Goal: Task Accomplishment & Management: Complete application form

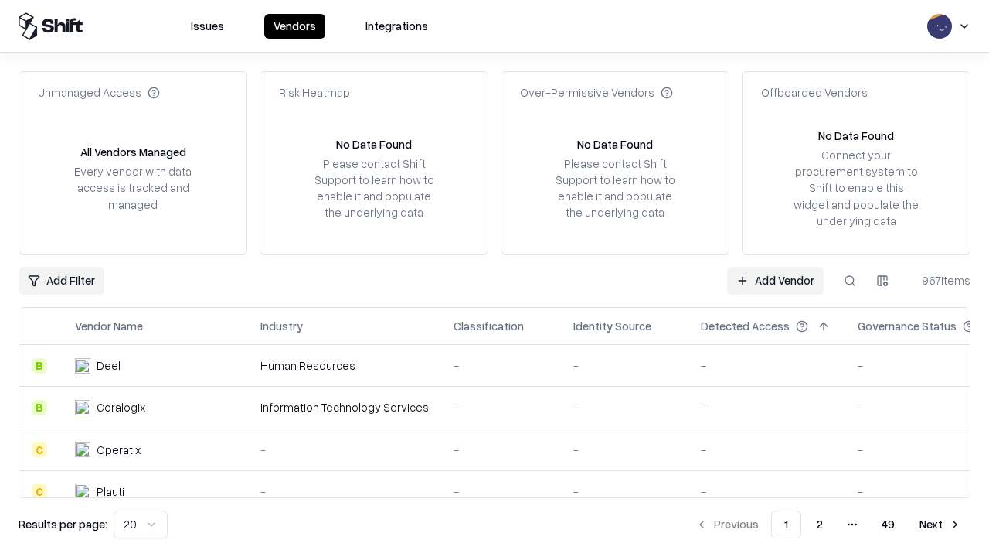
click at [775, 280] on link "Add Vendor" at bounding box center [775, 281] width 97 height 28
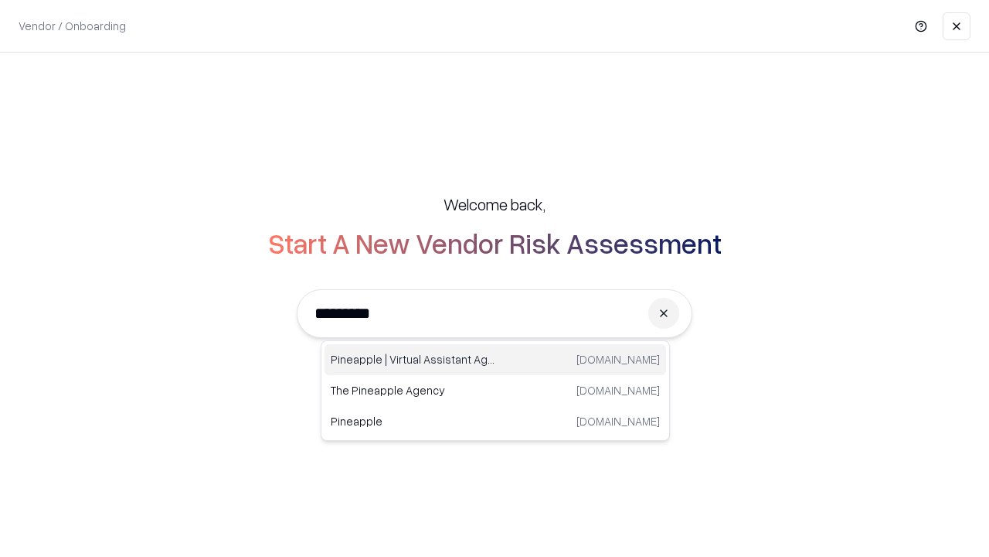
click at [495, 359] on div "Pineapple | Virtual Assistant Agency [DOMAIN_NAME]" at bounding box center [496, 359] width 342 height 31
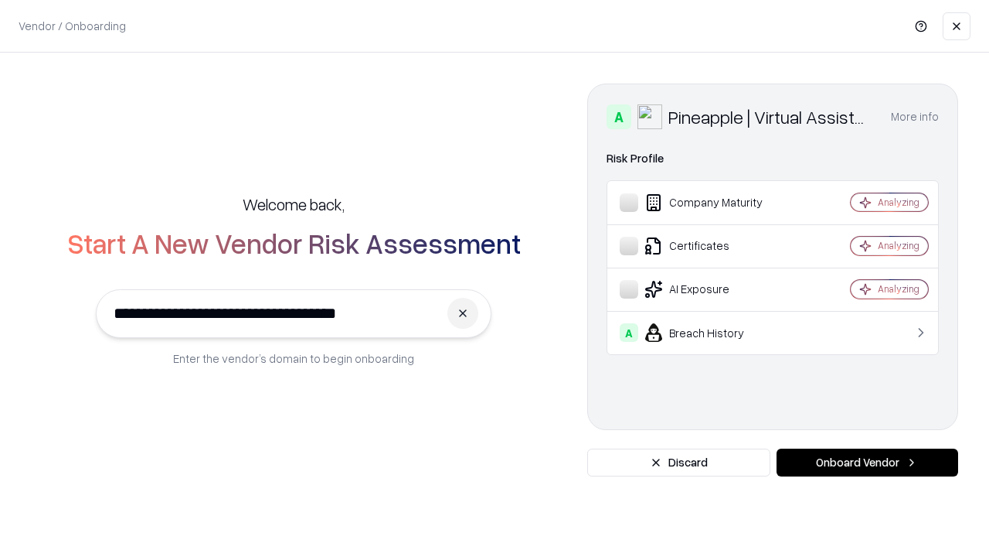
type input "**********"
click at [867, 462] on button "Onboard Vendor" at bounding box center [868, 462] width 182 height 28
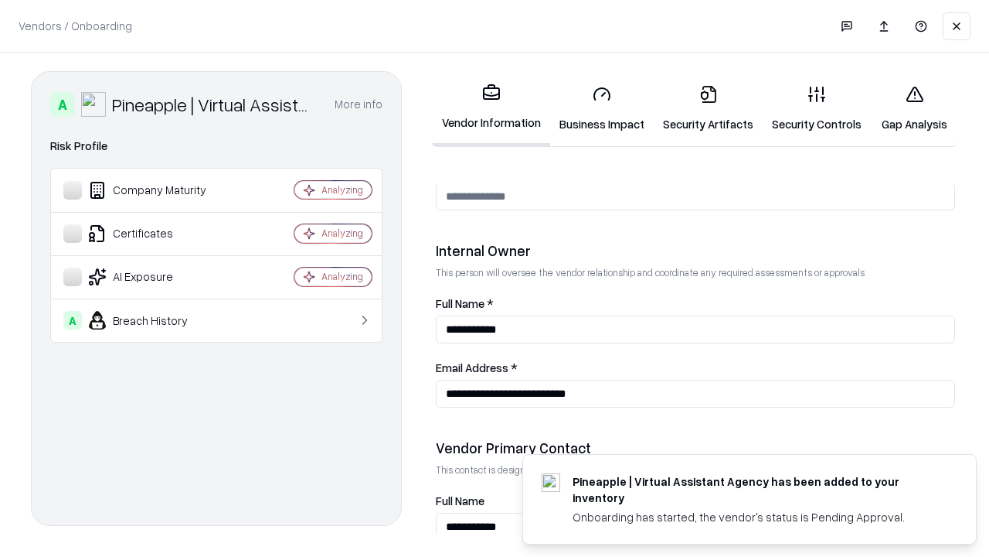
scroll to position [801, 0]
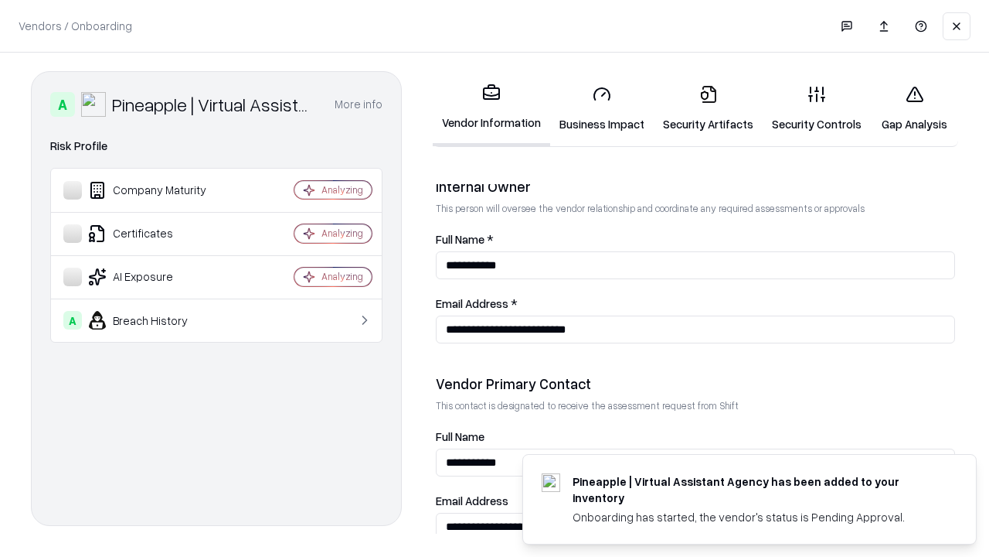
click at [602, 108] on link "Business Impact" at bounding box center [602, 109] width 104 height 72
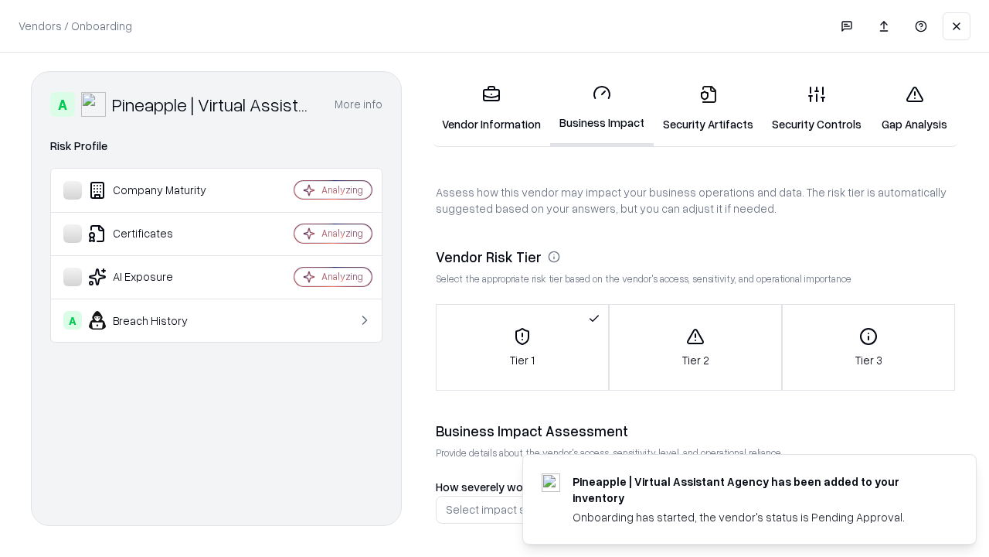
click at [708, 108] on link "Security Artifacts" at bounding box center [708, 109] width 109 height 72
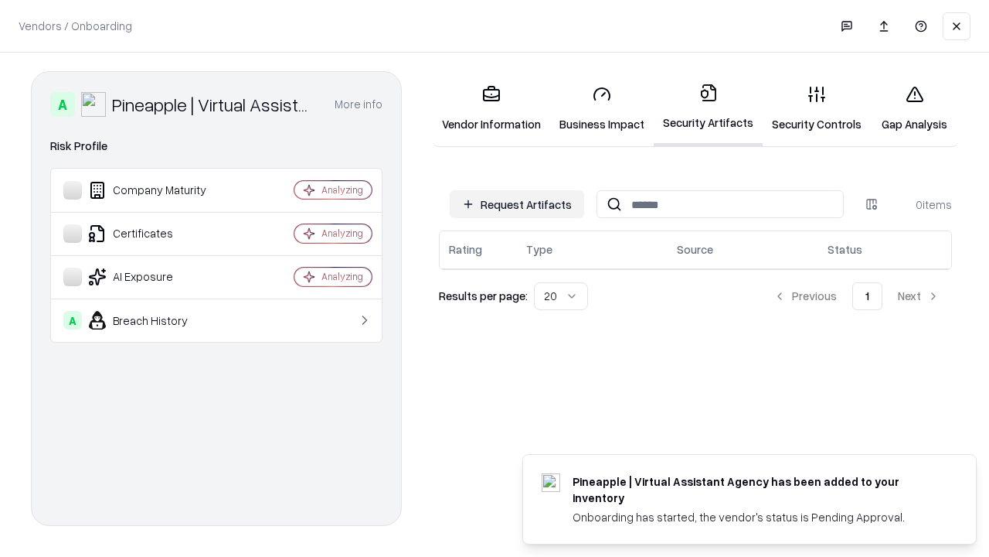
click at [517, 204] on button "Request Artifacts" at bounding box center [517, 204] width 135 height 28
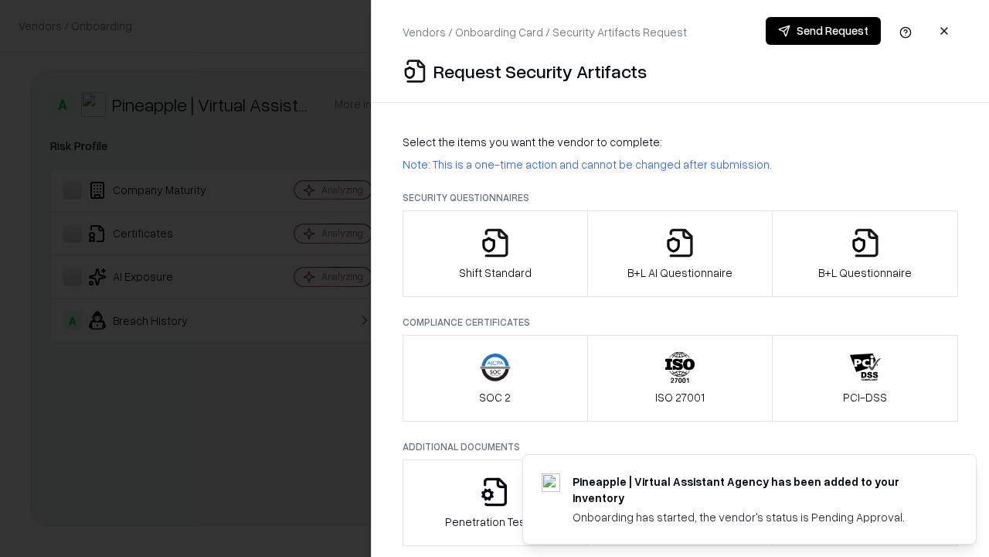
click at [495, 254] on icon "button" at bounding box center [495, 242] width 31 height 31
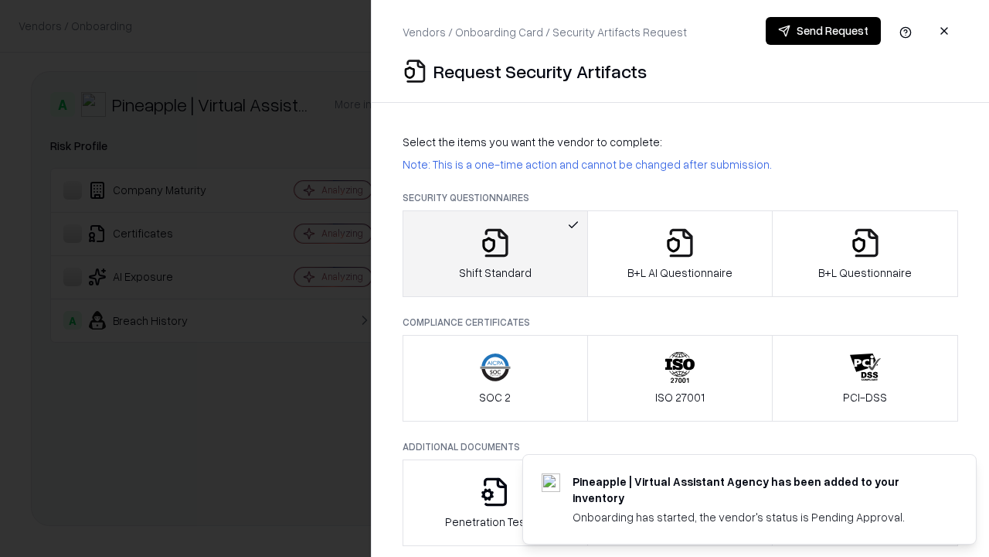
click at [823, 31] on button "Send Request" at bounding box center [823, 31] width 115 height 28
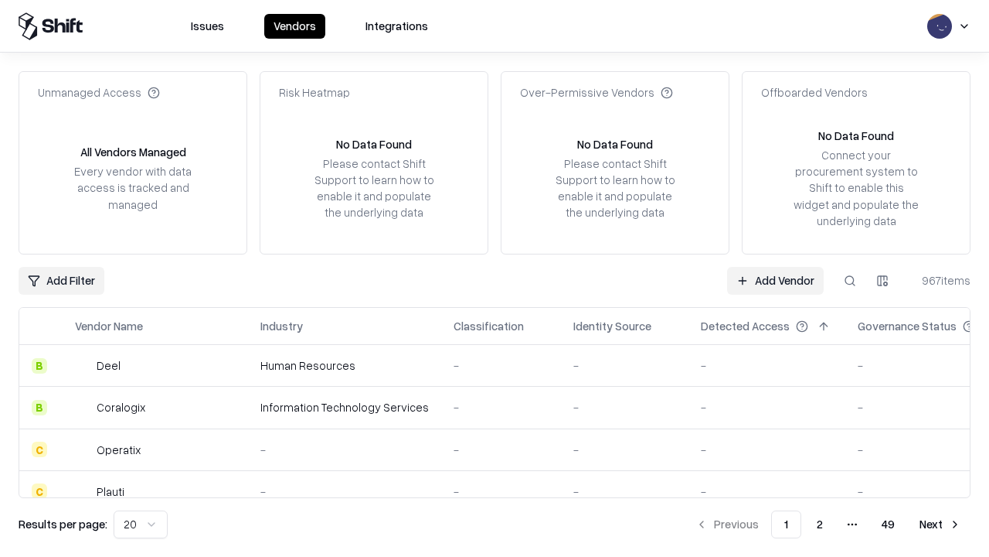
click at [850, 280] on button at bounding box center [850, 281] width 28 height 28
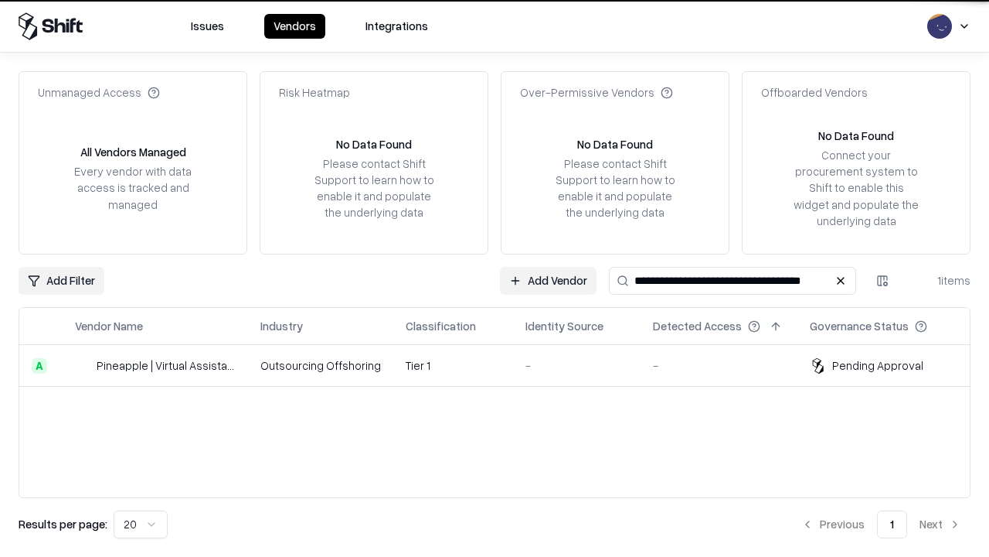
type input "**********"
click at [504, 365] on td "Tier 1" at bounding box center [453, 366] width 120 height 42
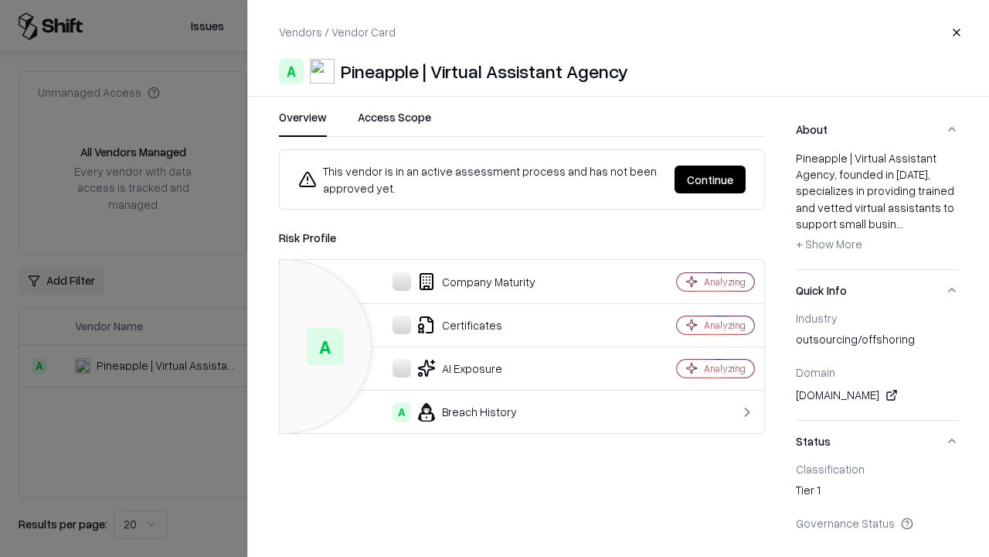
click at [710, 179] on button "Continue" at bounding box center [710, 179] width 71 height 28
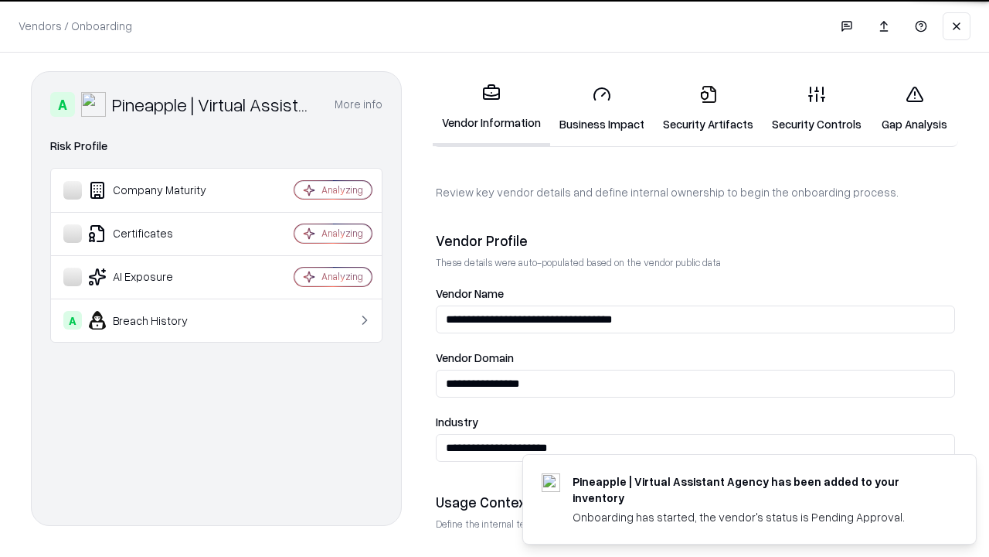
click at [708, 108] on link "Security Artifacts" at bounding box center [708, 109] width 109 height 72
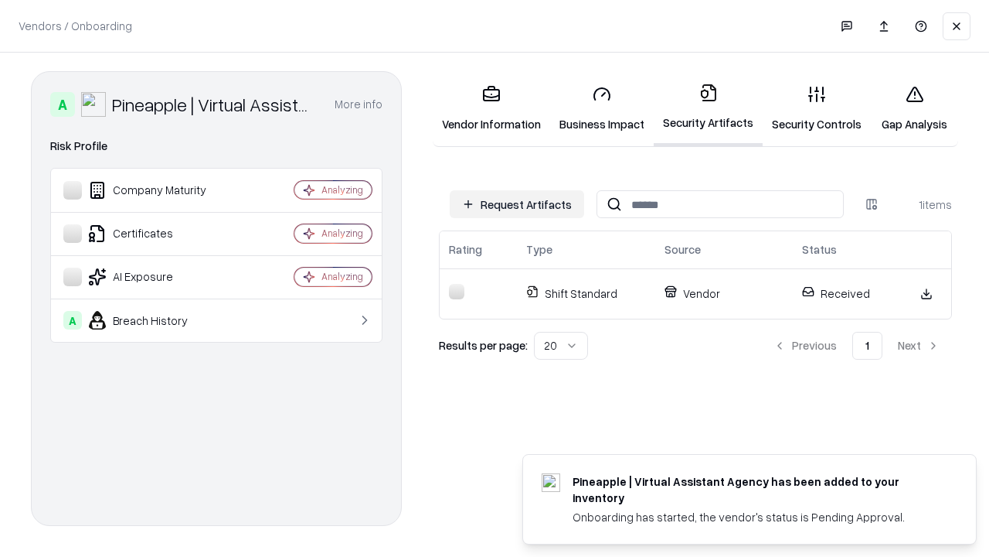
click at [914, 108] on link "Gap Analysis" at bounding box center [914, 109] width 87 height 72
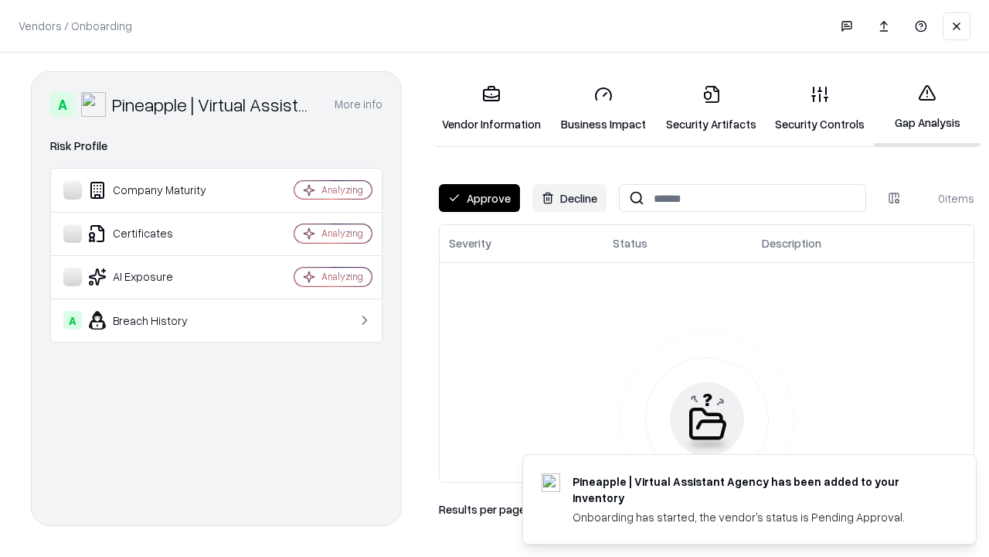
click at [479, 198] on button "Approve" at bounding box center [479, 198] width 81 height 28
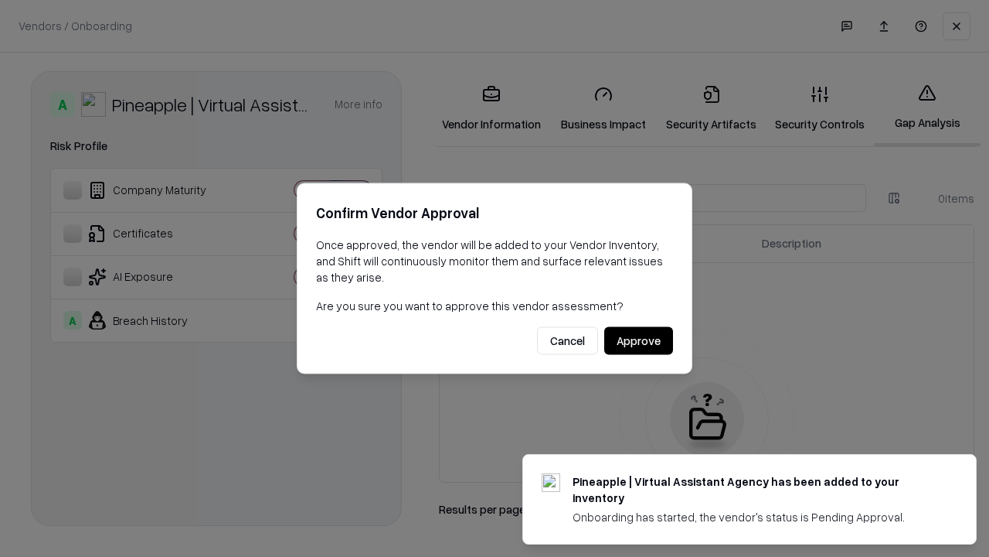
click at [639, 340] on button "Approve" at bounding box center [638, 341] width 69 height 28
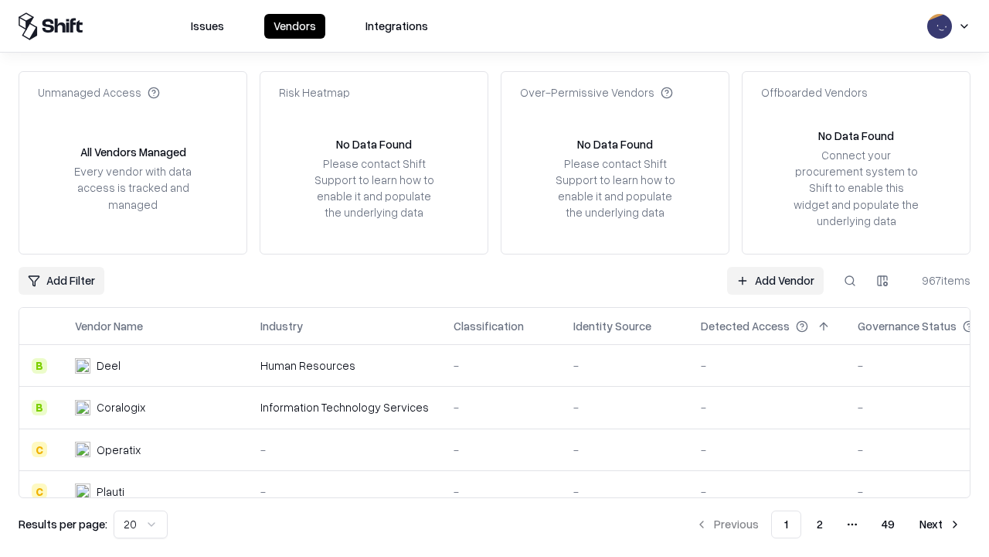
type input "**********"
click at [775, 280] on link "Add Vendor" at bounding box center [775, 281] width 97 height 28
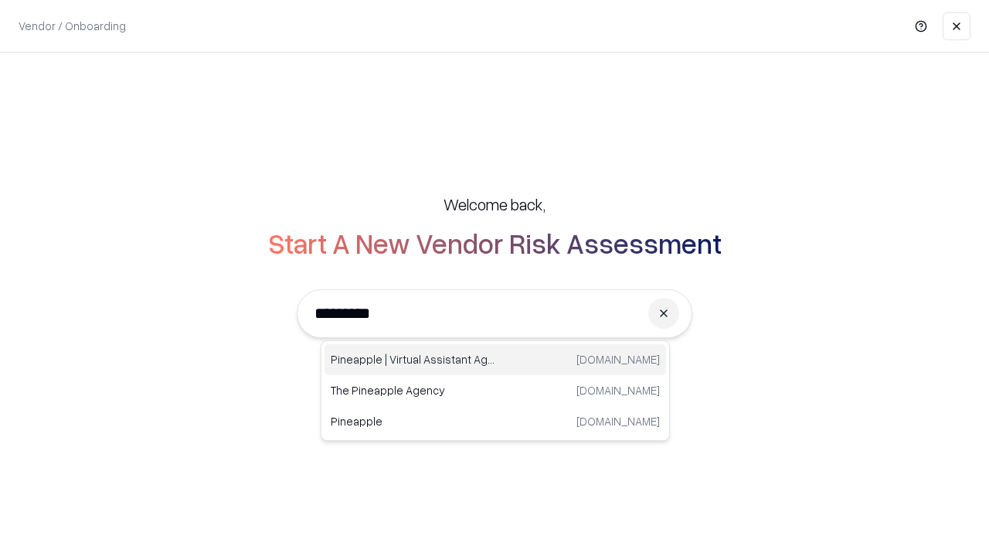
click at [495, 359] on div "Pineapple | Virtual Assistant Agency trypineapple.com" at bounding box center [496, 359] width 342 height 31
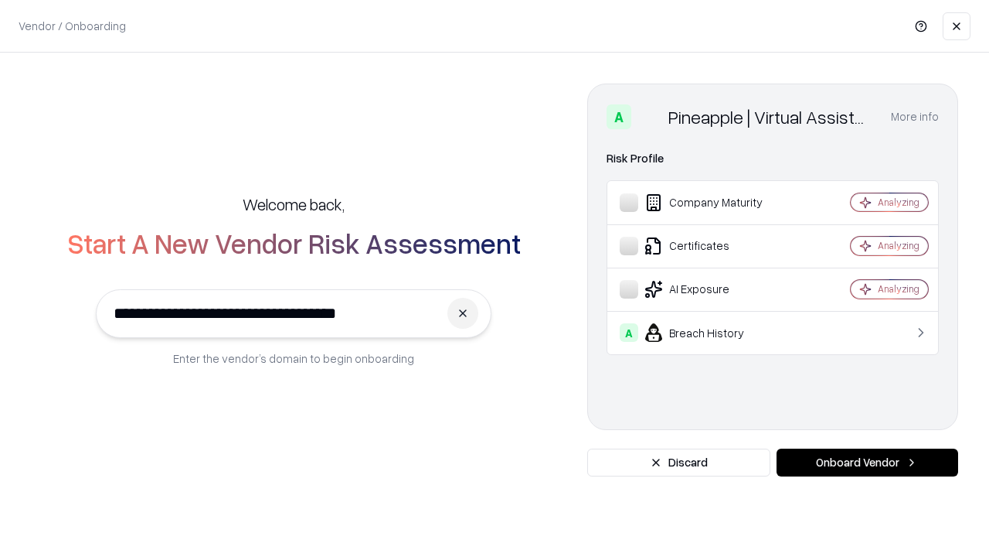
type input "**********"
click at [867, 462] on button "Onboard Vendor" at bounding box center [868, 462] width 182 height 28
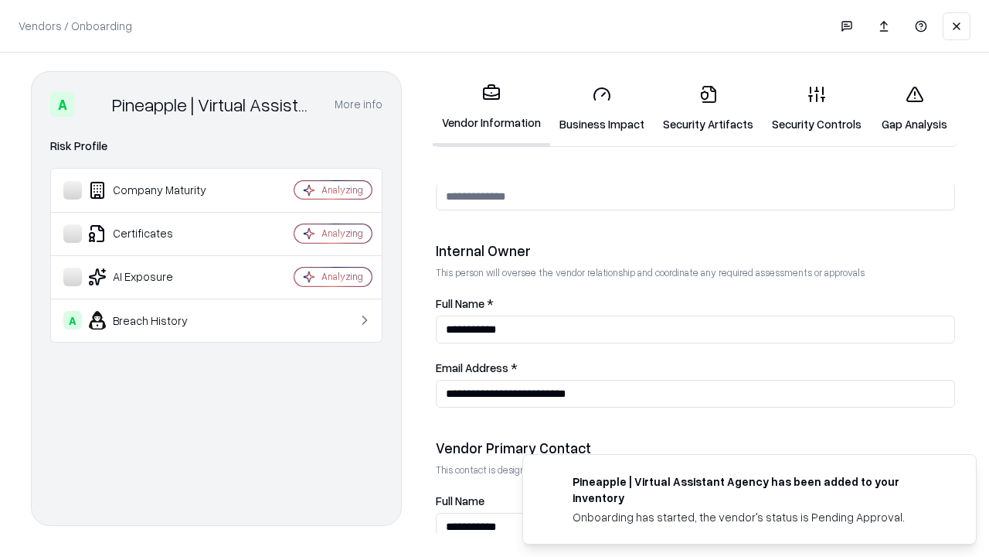
scroll to position [801, 0]
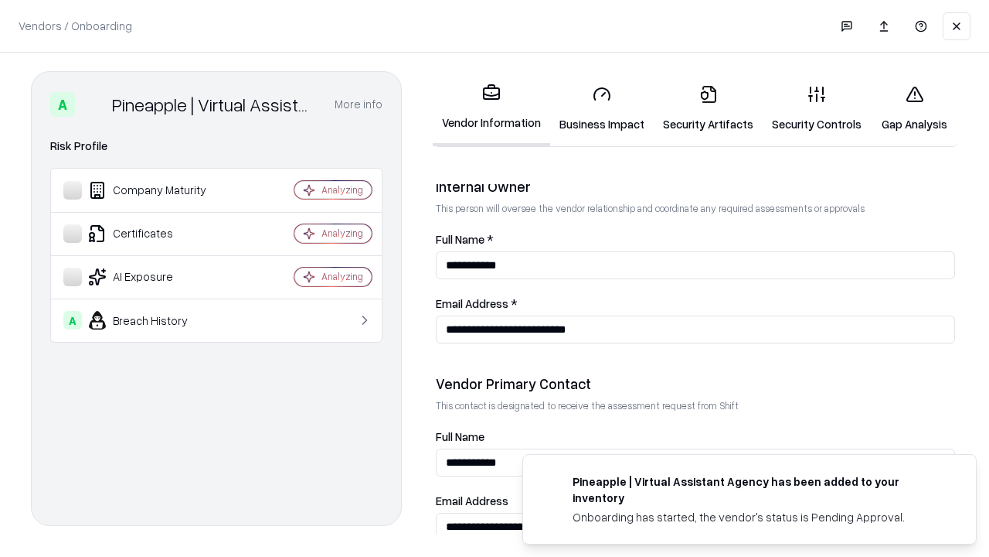
click at [914, 108] on link "Gap Analysis" at bounding box center [914, 109] width 87 height 72
